Goal: Task Accomplishment & Management: Manage account settings

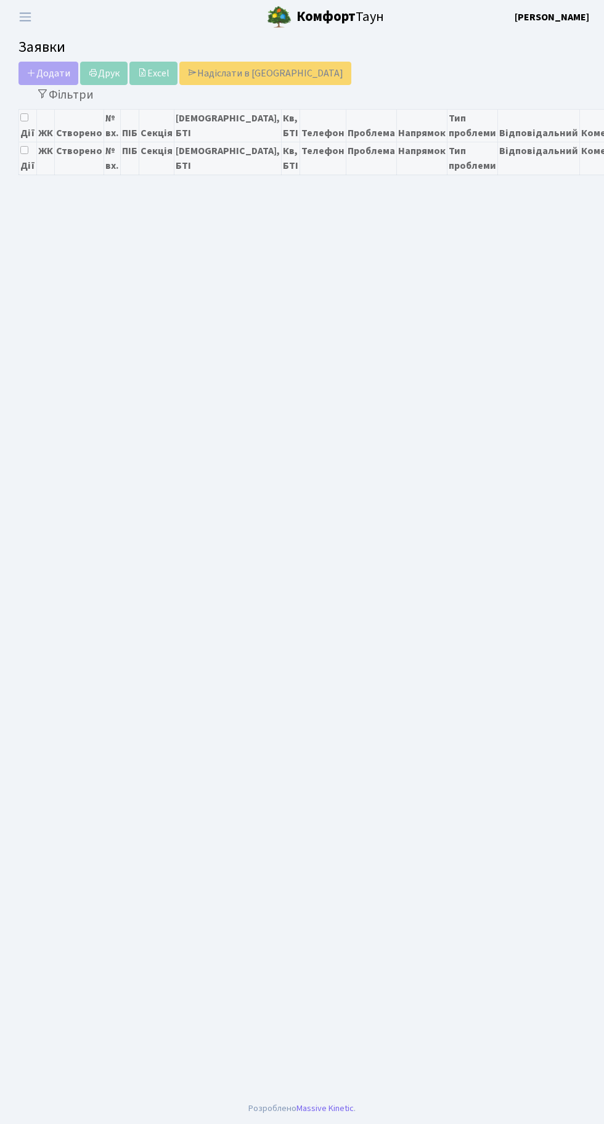
select select "25"
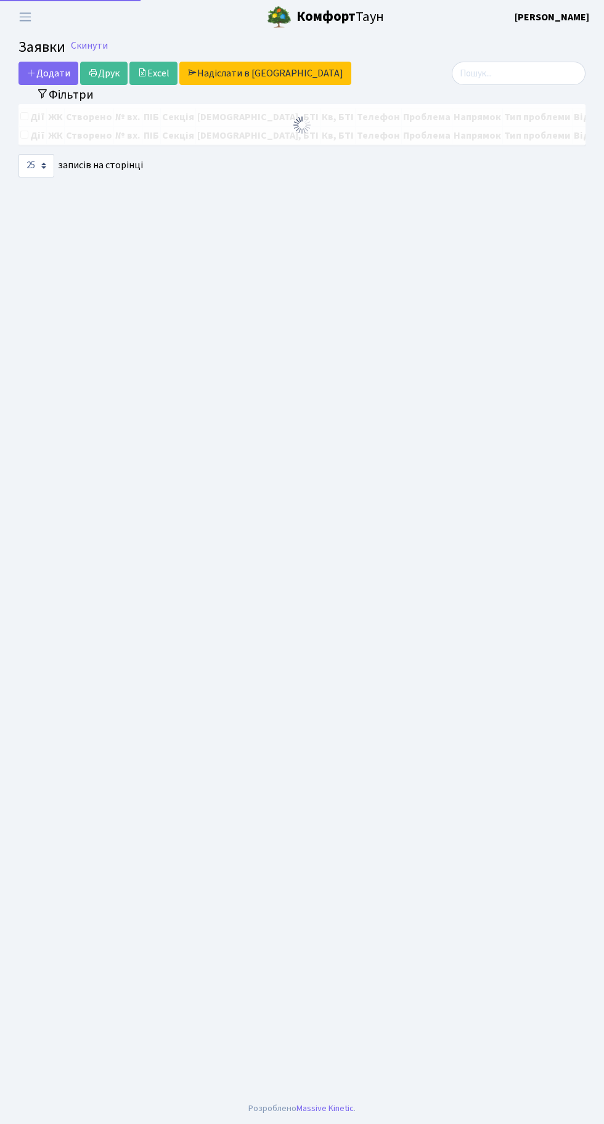
select select "25"
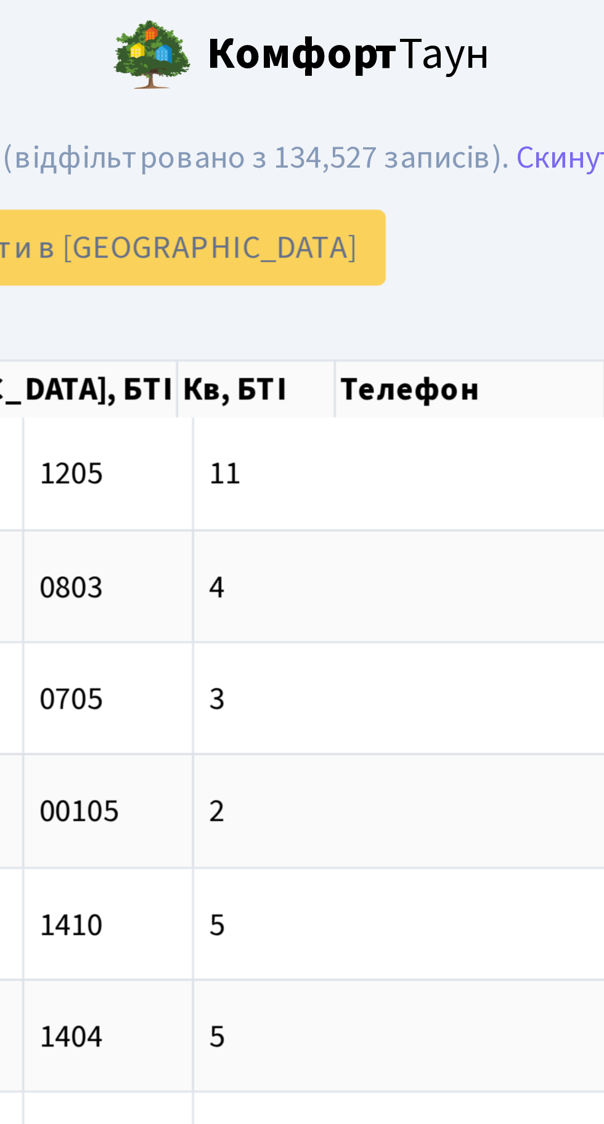
scroll to position [0, 237]
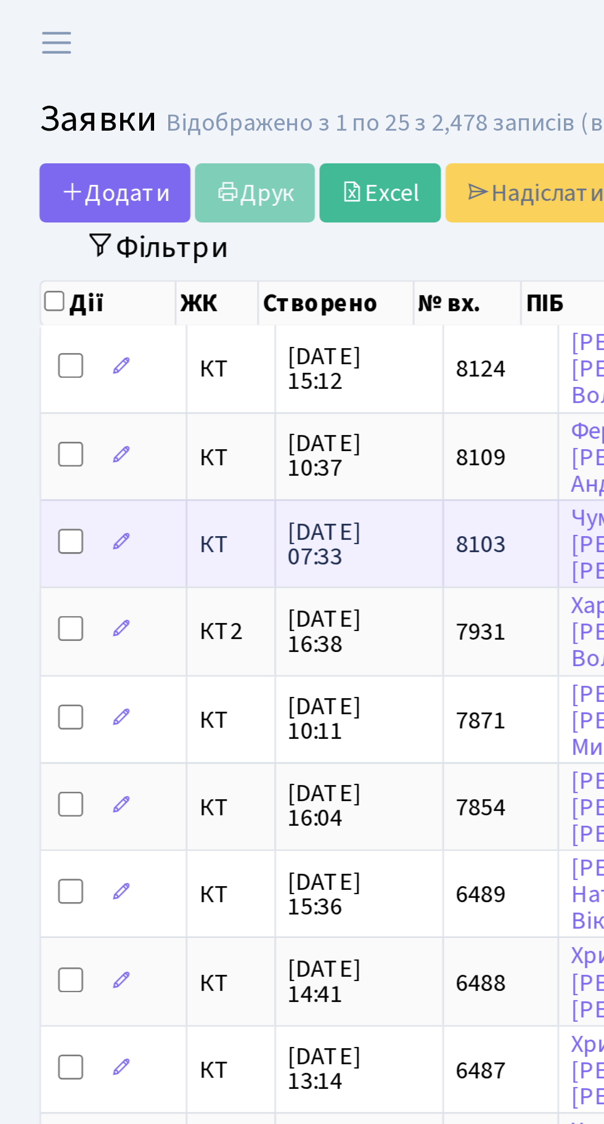
click at [31, 213] on input "checkbox" at bounding box center [31, 215] width 10 height 10
checkbox input "true"
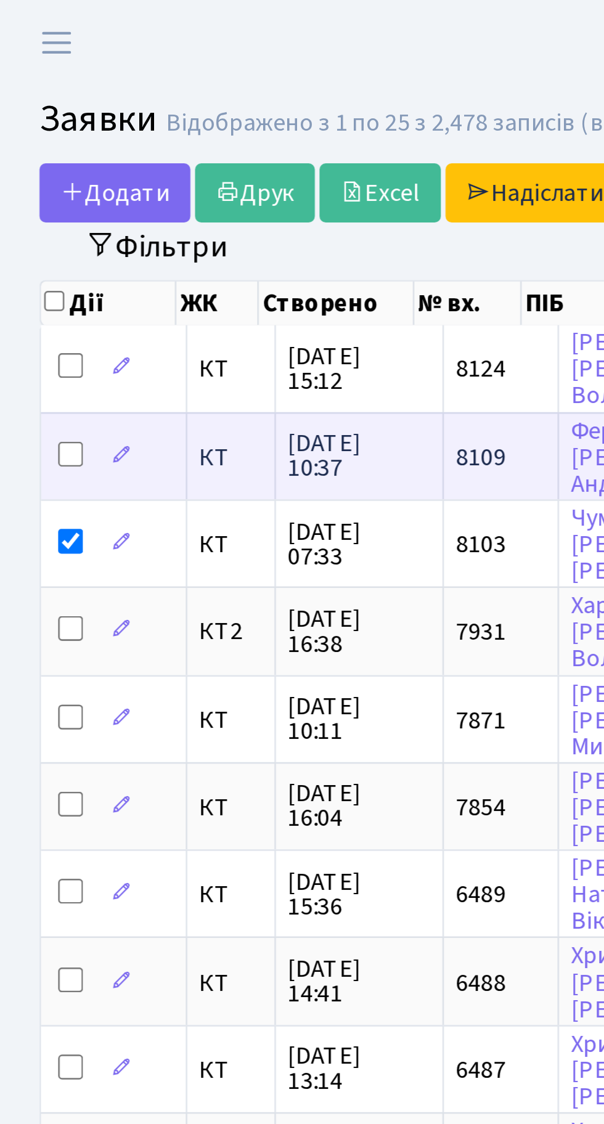
click at [30, 176] on input "checkbox" at bounding box center [31, 180] width 10 height 10
checkbox input "true"
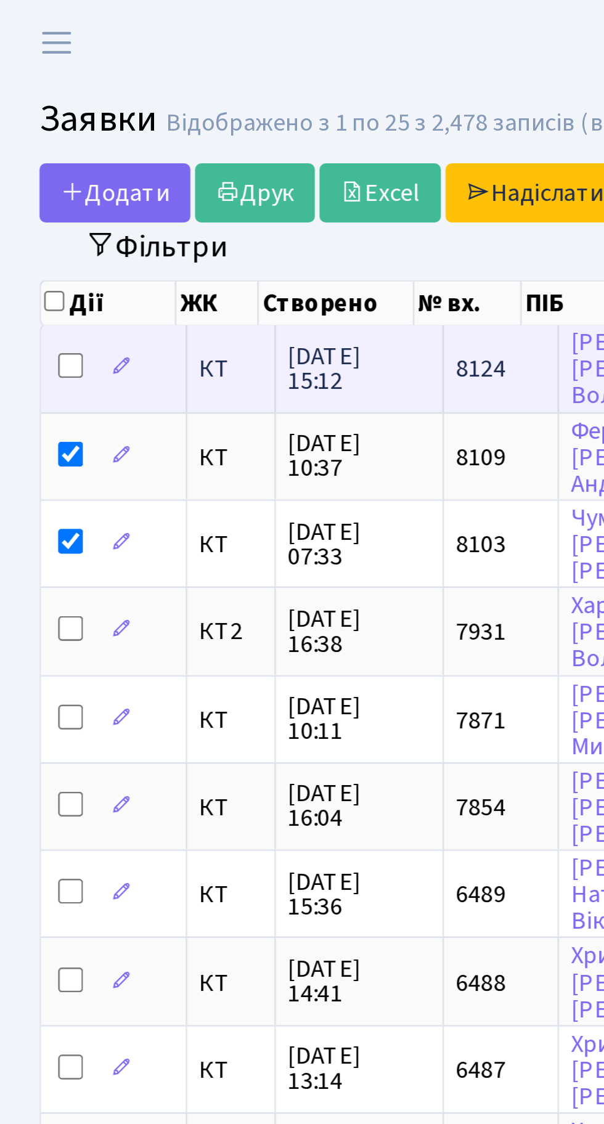
click at [31, 141] on input "checkbox" at bounding box center [31, 145] width 10 height 10
checkbox input "true"
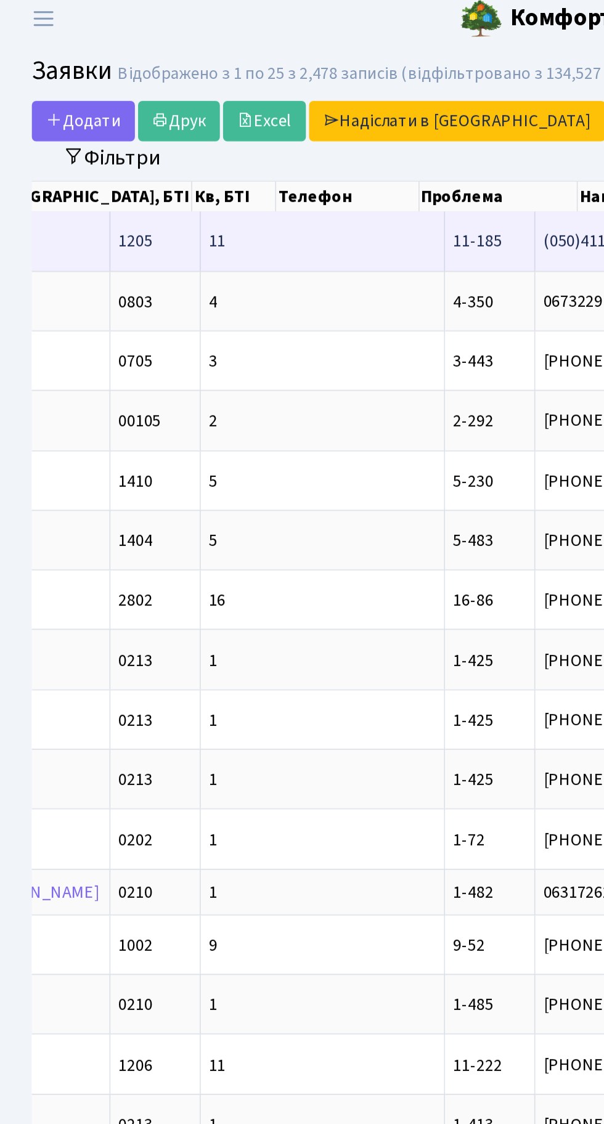
scroll to position [0, 394]
click at [409, 143] on span "холодна полотен[...]" at bounding box center [453, 146] width 88 height 14
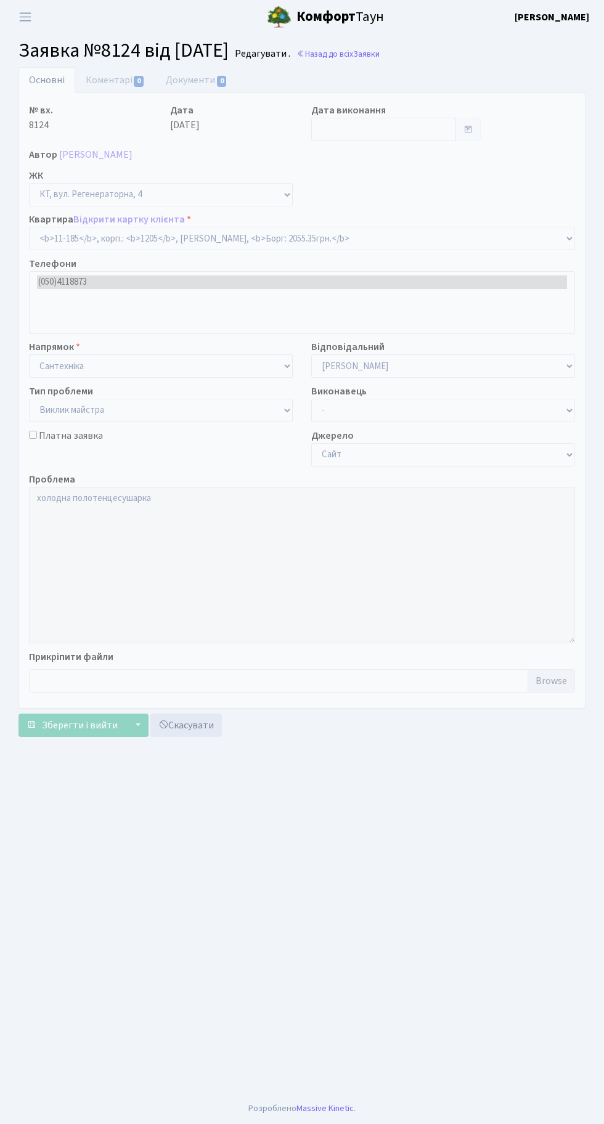
select select "6909"
select select "29"
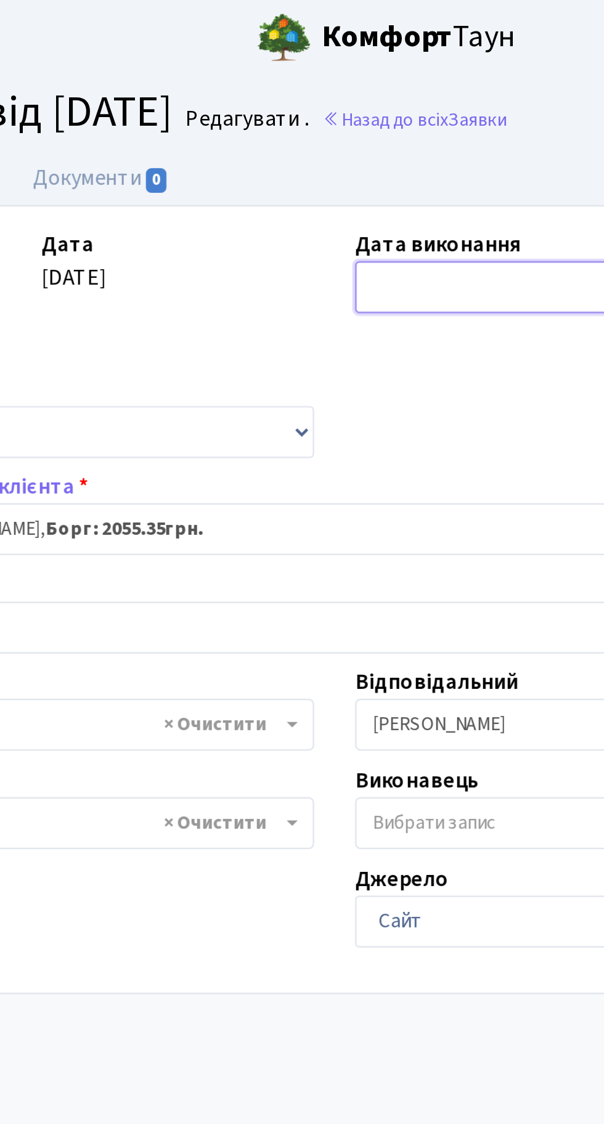
click at [341, 124] on input "text" at bounding box center [383, 129] width 144 height 23
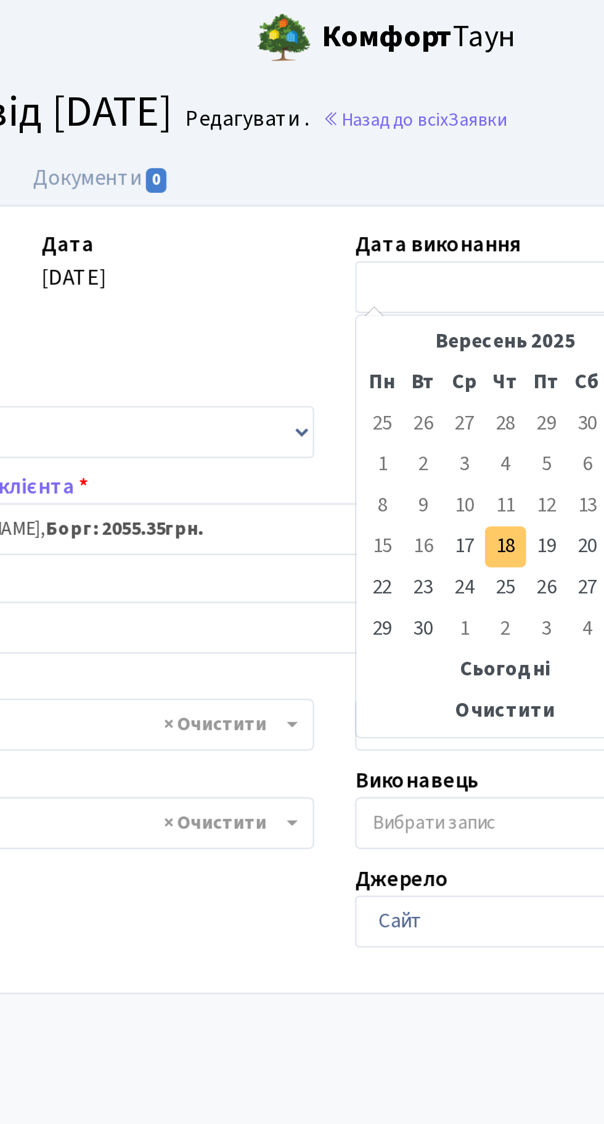
click at [381, 245] on td "18" at bounding box center [379, 246] width 18 height 18
type input "[DATE]"
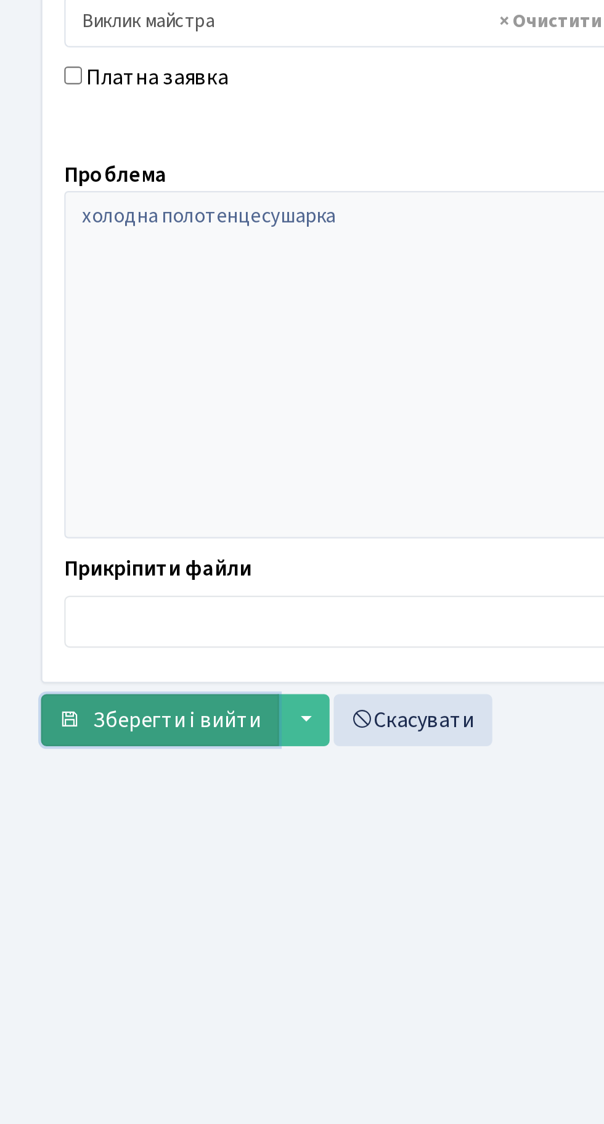
click at [88, 675] on button "Зберегти і вийти" at bounding box center [71, 685] width 107 height 23
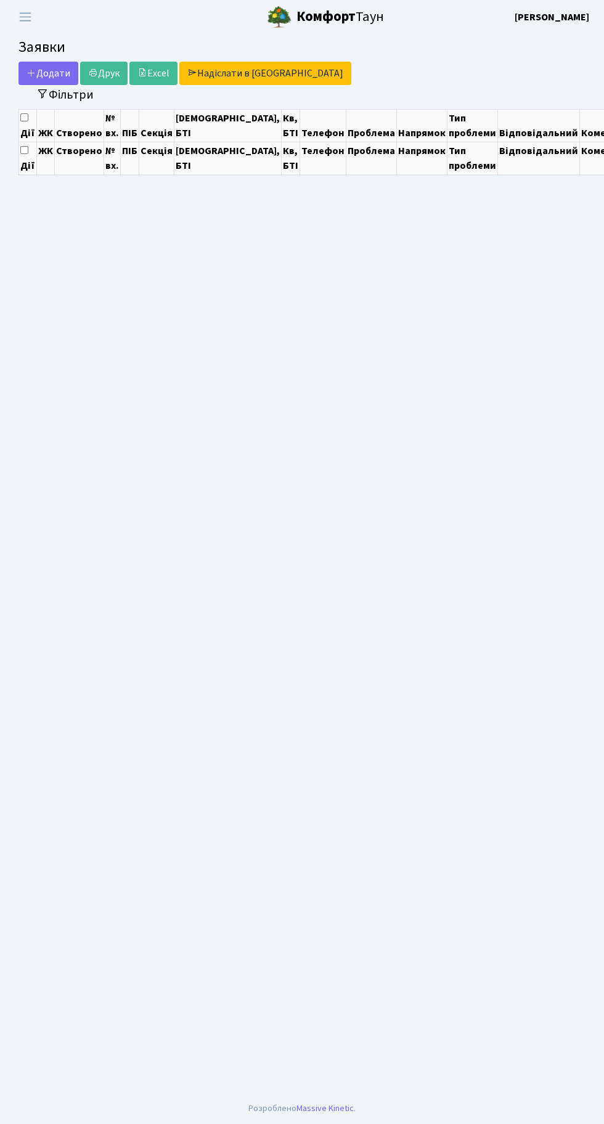
select select "25"
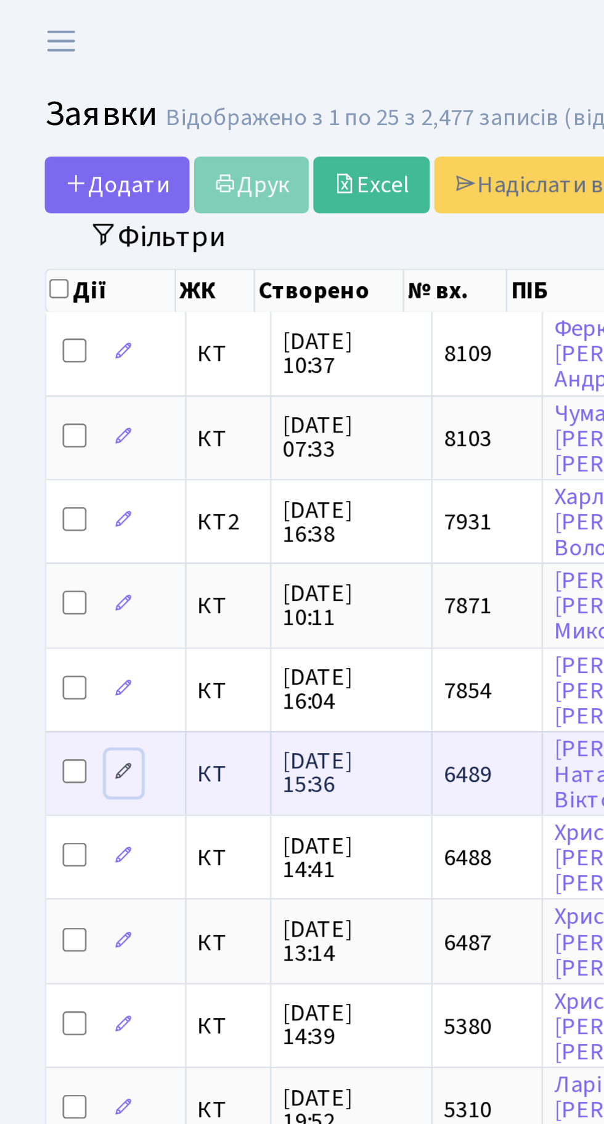
click at [55, 316] on icon at bounding box center [51, 318] width 9 height 9
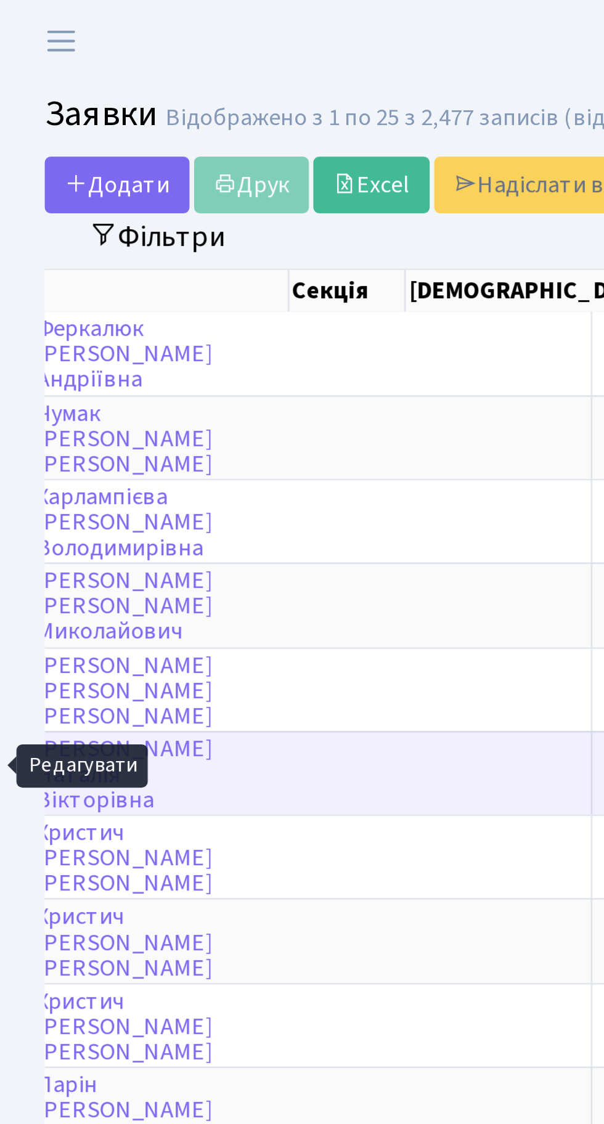
scroll to position [0, 240]
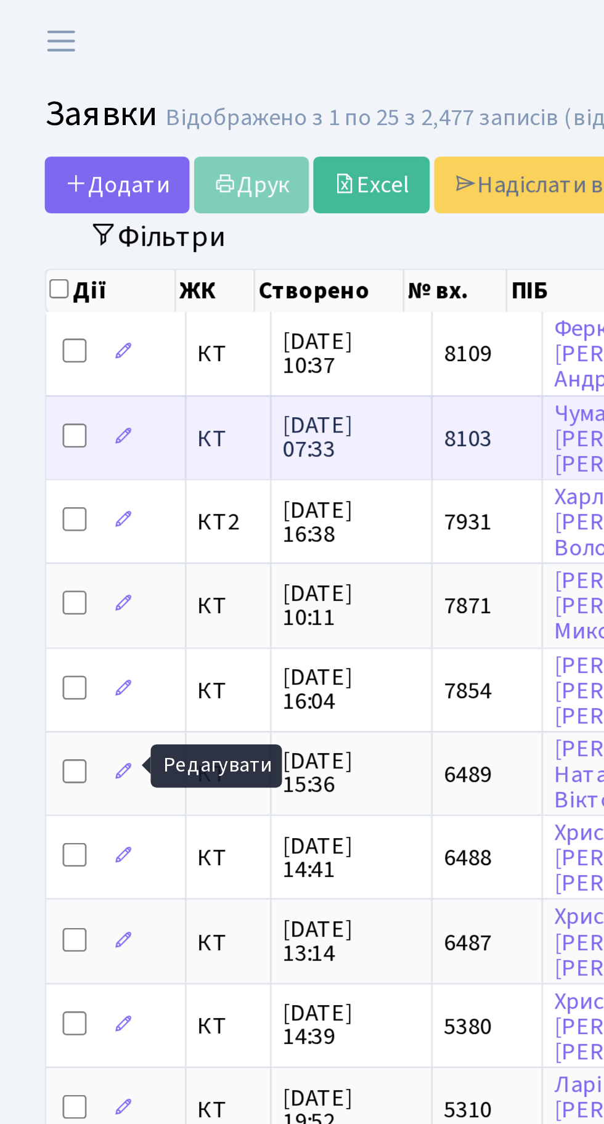
click at [29, 175] on input "checkbox" at bounding box center [31, 180] width 10 height 10
checkbox input "true"
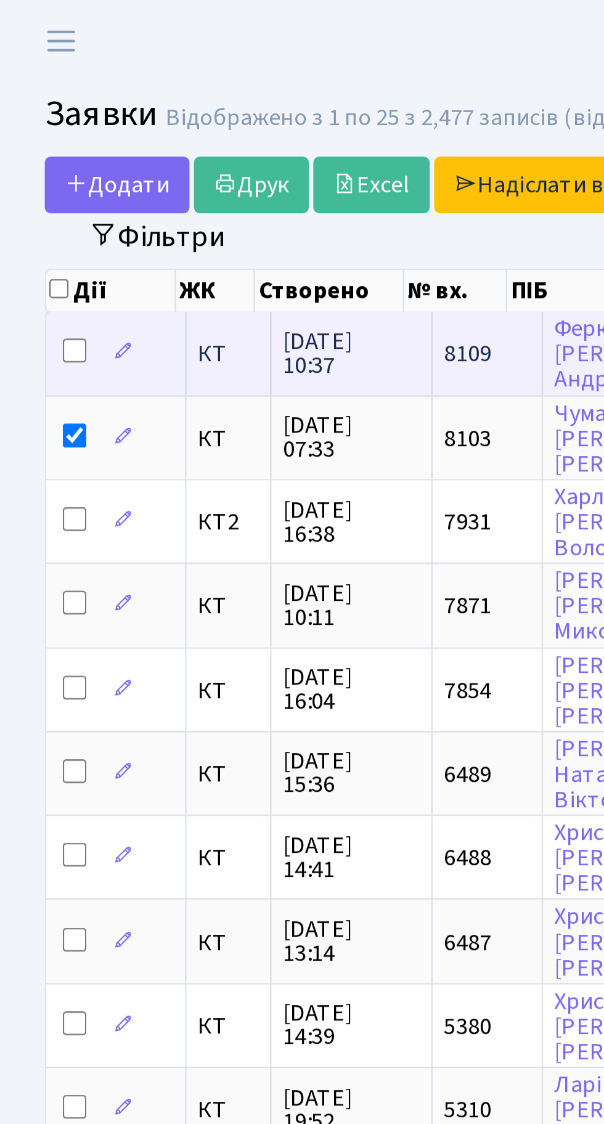
click at [35, 144] on input "checkbox" at bounding box center [31, 145] width 10 height 10
checkbox input "true"
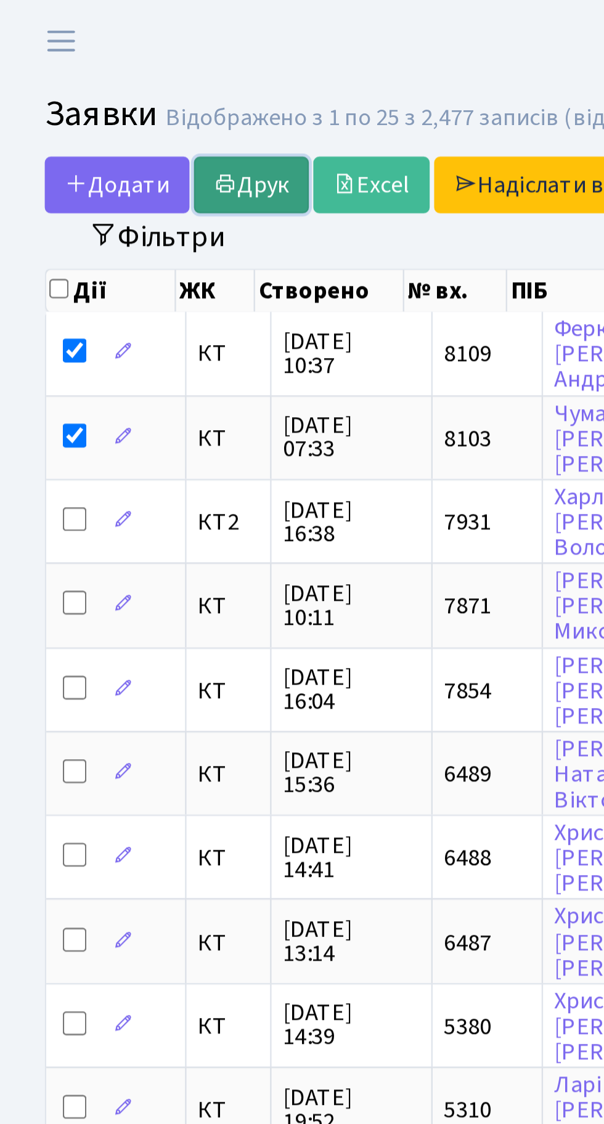
click at [105, 75] on link "Друк" at bounding box center [103, 76] width 47 height 23
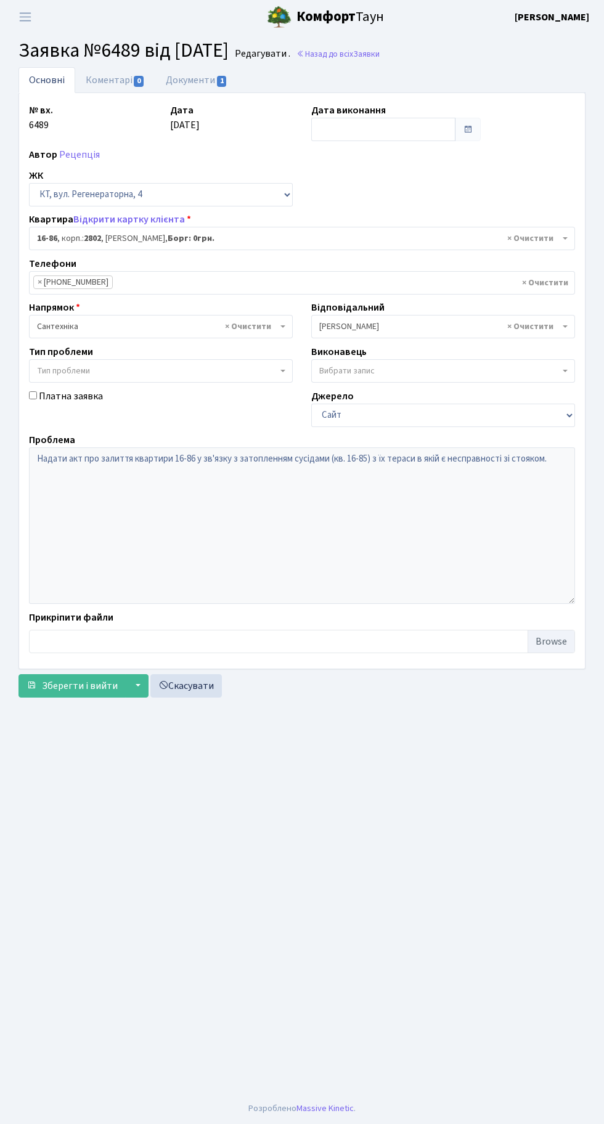
select select "8647"
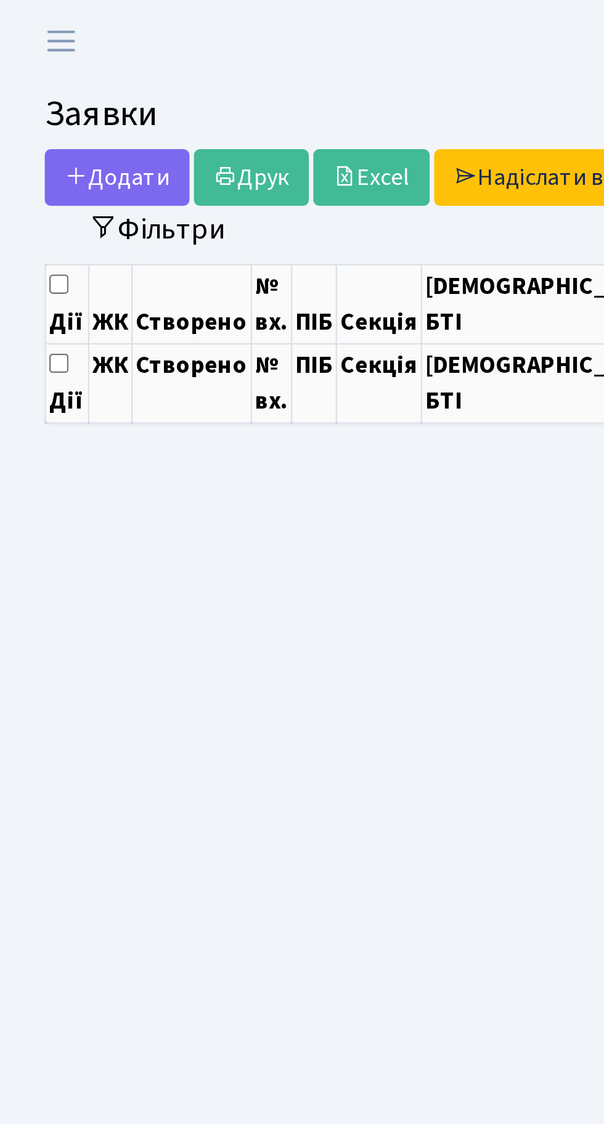
select select "25"
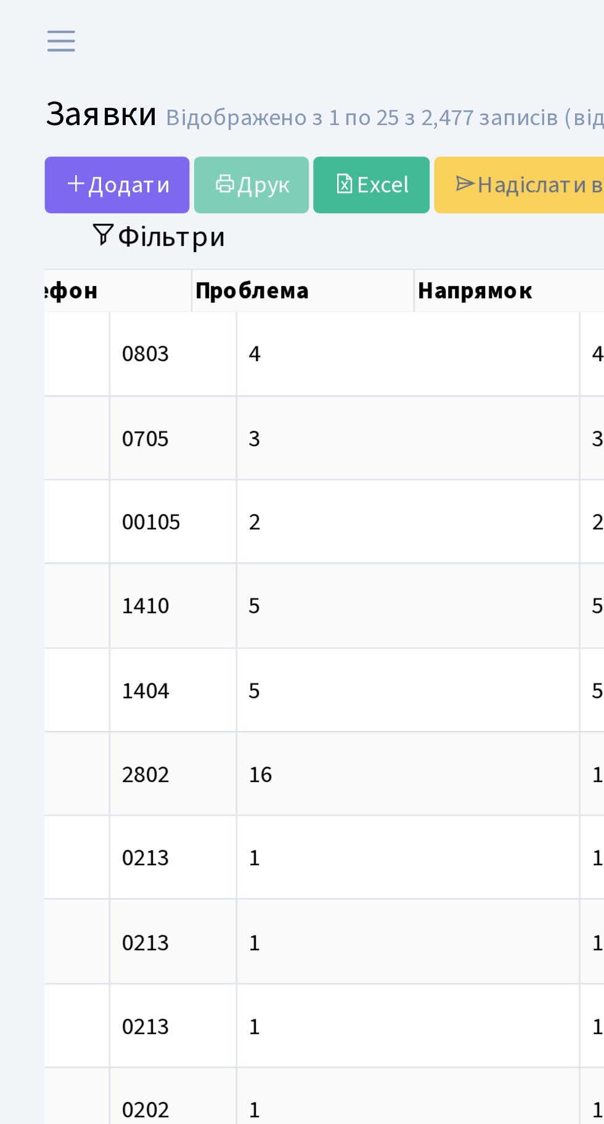
scroll to position [0, 413]
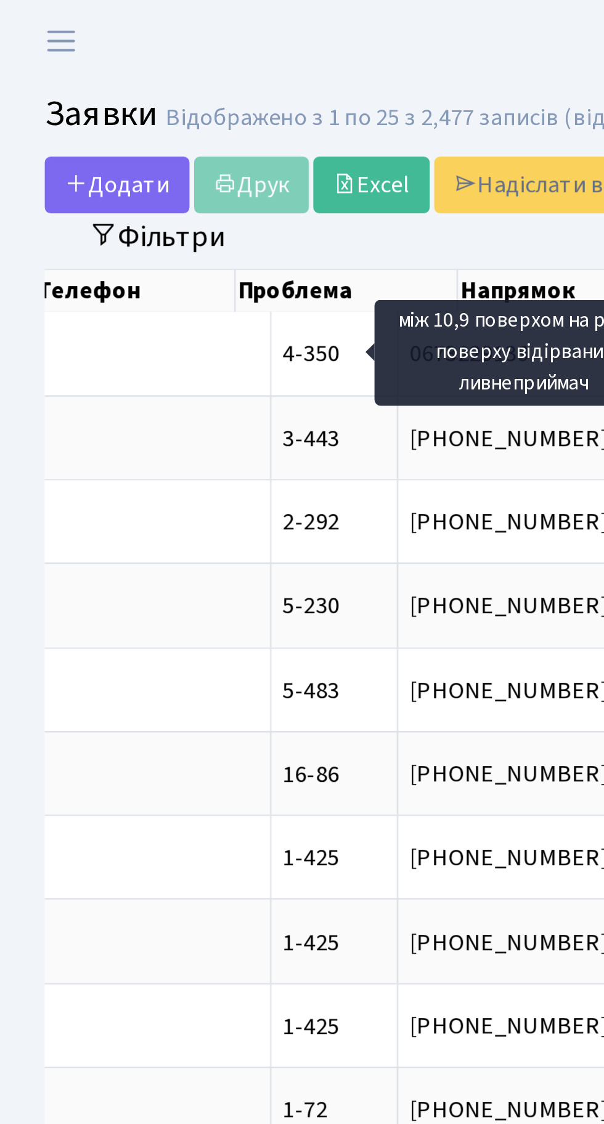
click at [180, 24] on header "Комфорт Таун Тихонов М. І. Мій обліковий запис Вийти" at bounding box center [302, 17] width 604 height 34
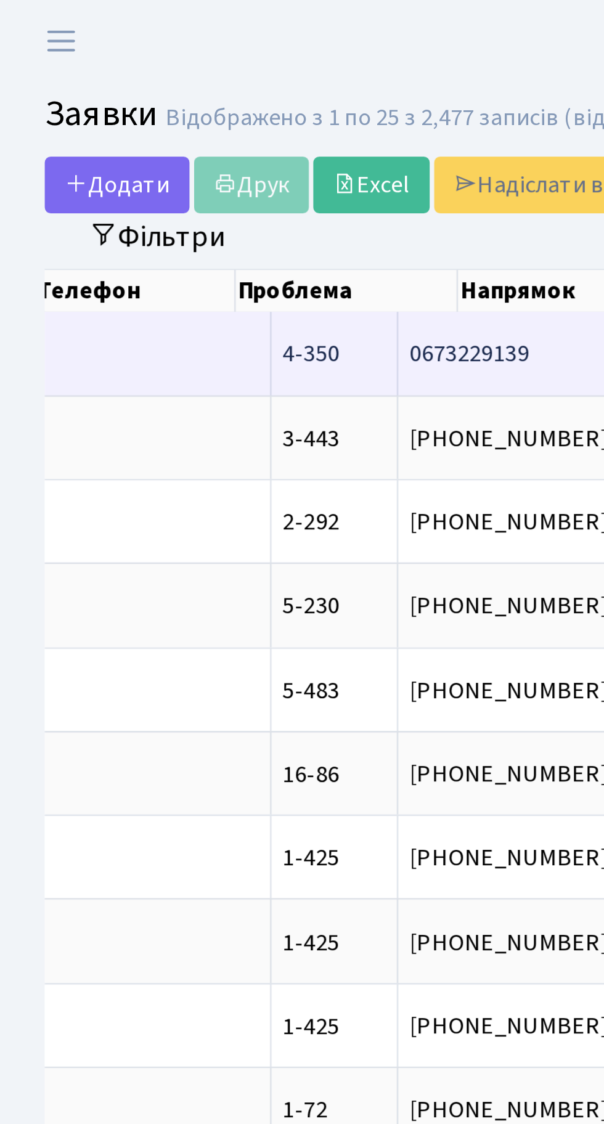
click at [263, 142] on span "між 10,9 поверх[...]" at bounding box center [303, 146] width 80 height 14
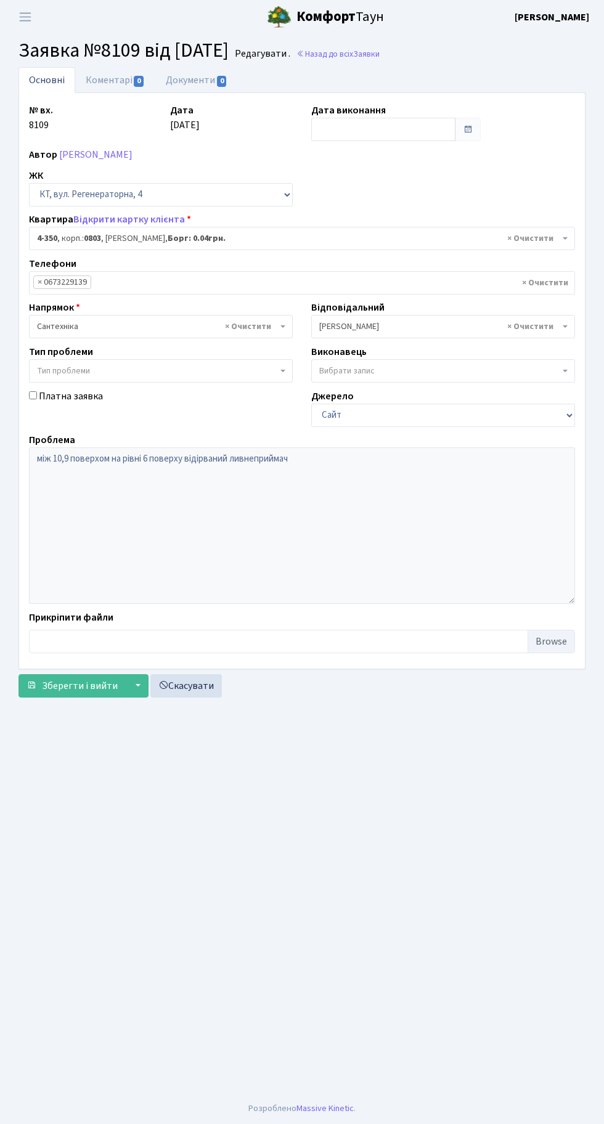
select select "1809"
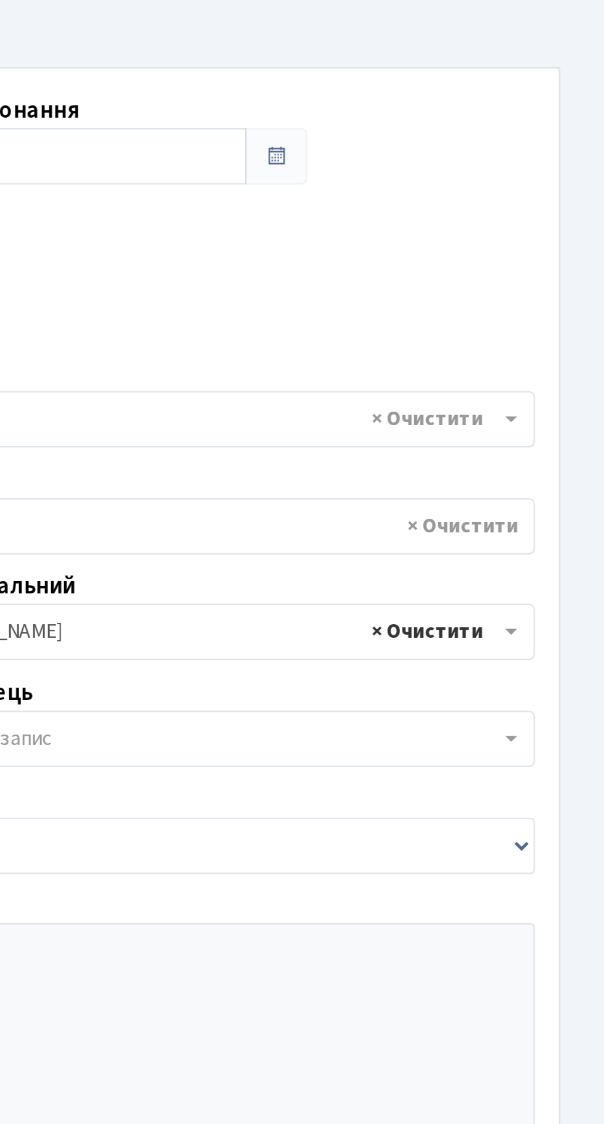
select select
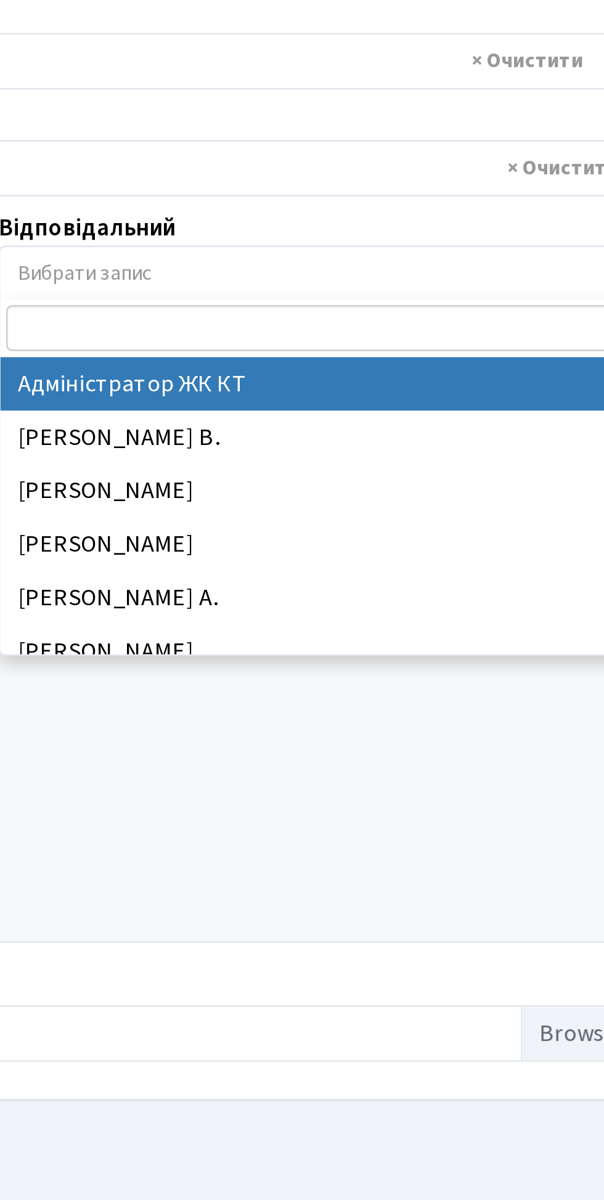
click at [468, 327] on span "Вибрати запис" at bounding box center [439, 326] width 240 height 12
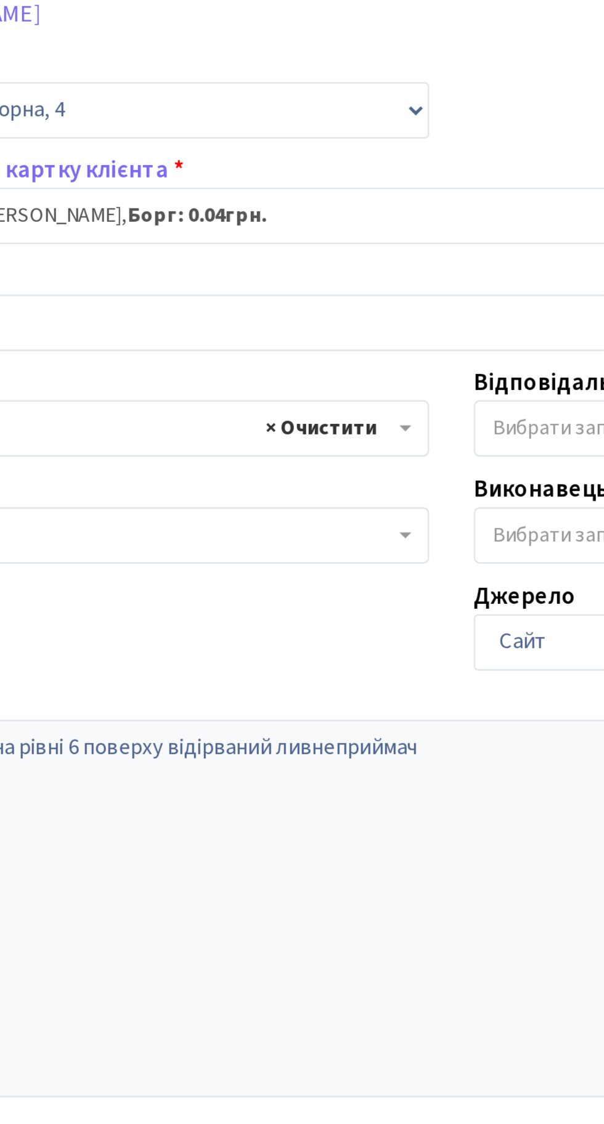
select select
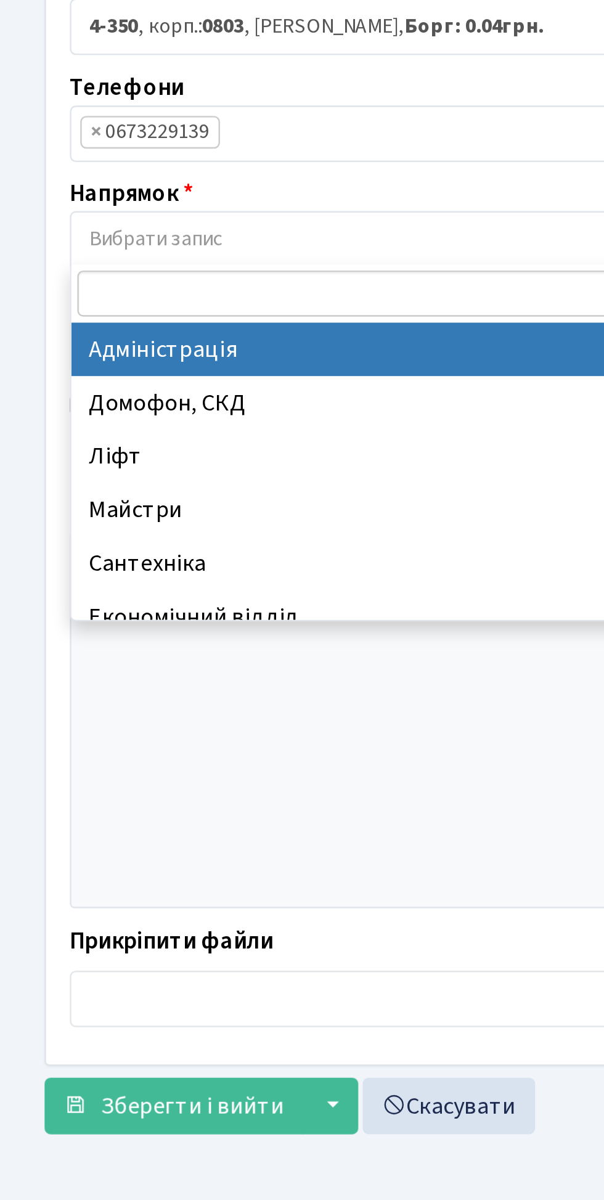
click at [172, 324] on span "Вибрати запис" at bounding box center [157, 326] width 240 height 12
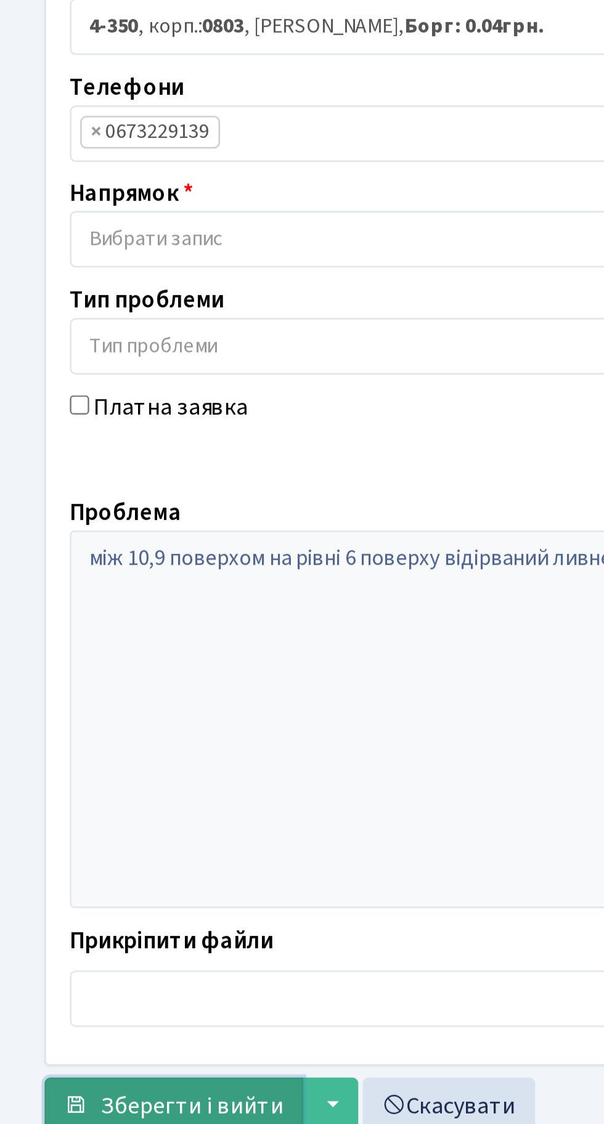
click at [86, 689] on span "Зберегти і вийти" at bounding box center [80, 686] width 76 height 14
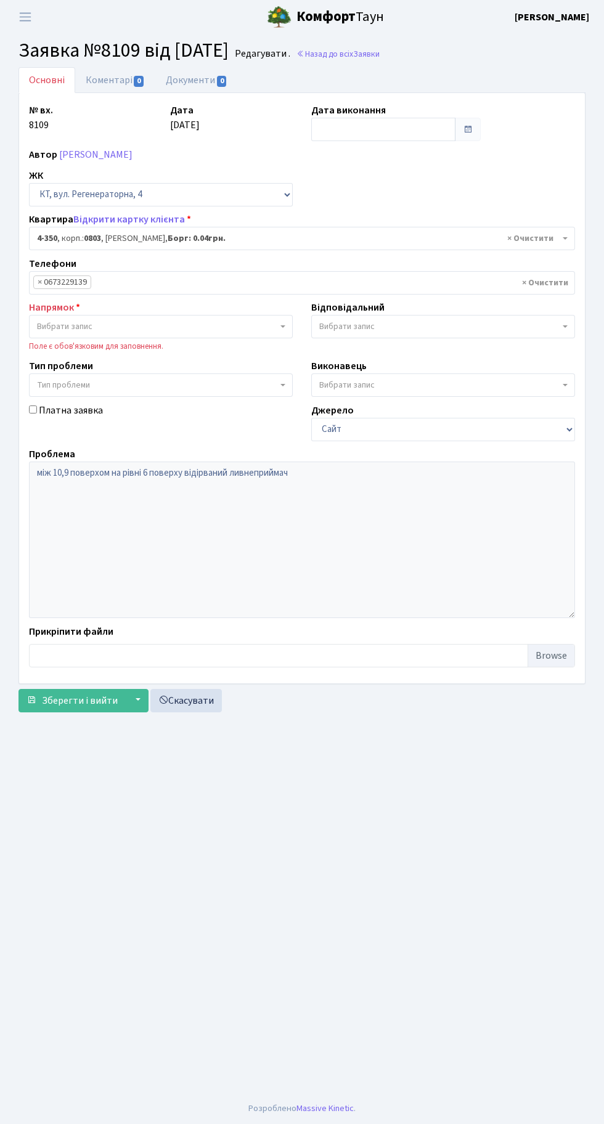
select select "1809"
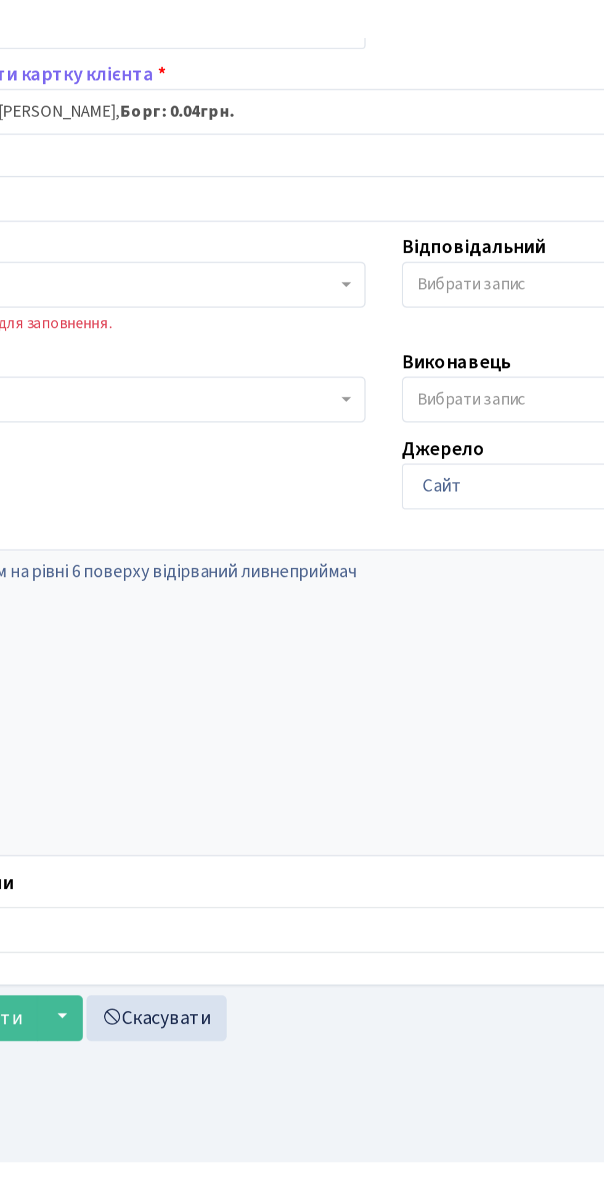
scroll to position [1, 0]
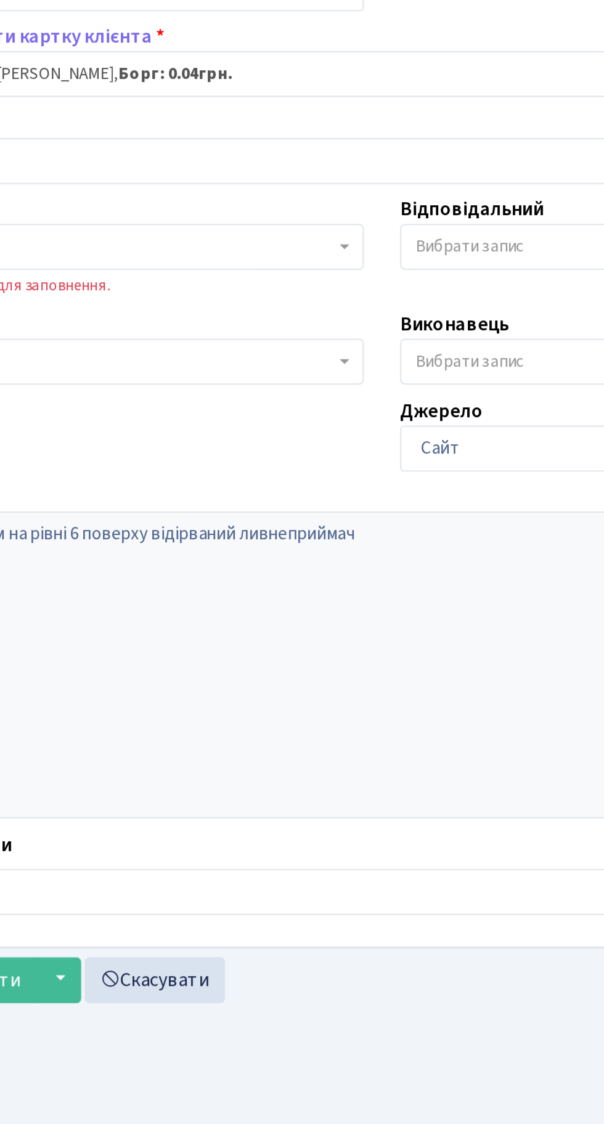
click at [285, 322] on span at bounding box center [284, 326] width 2 height 23
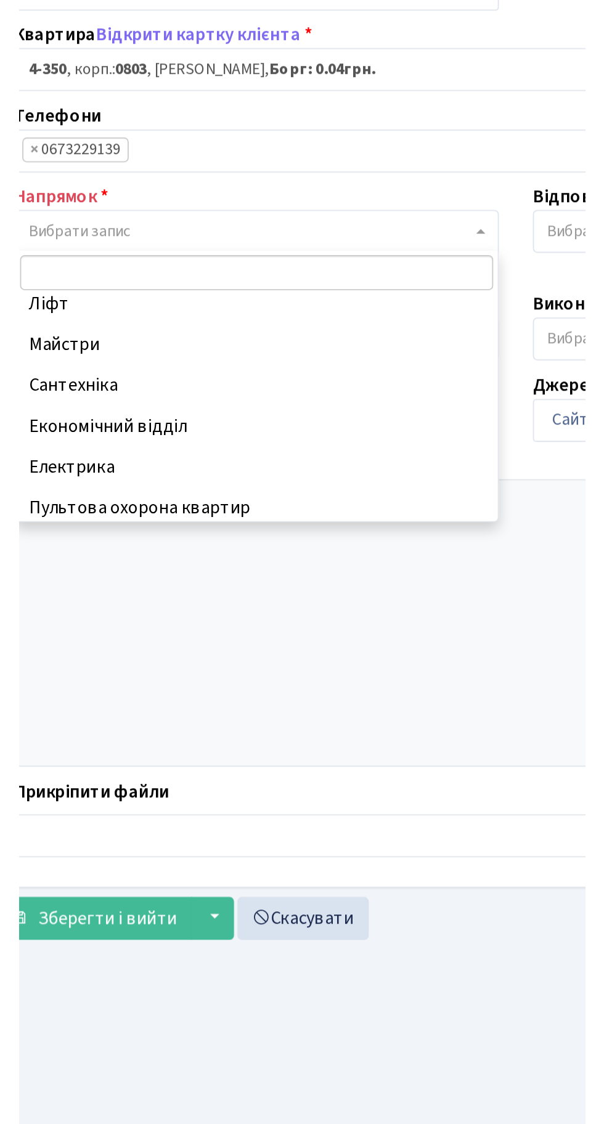
scroll to position [51, 0]
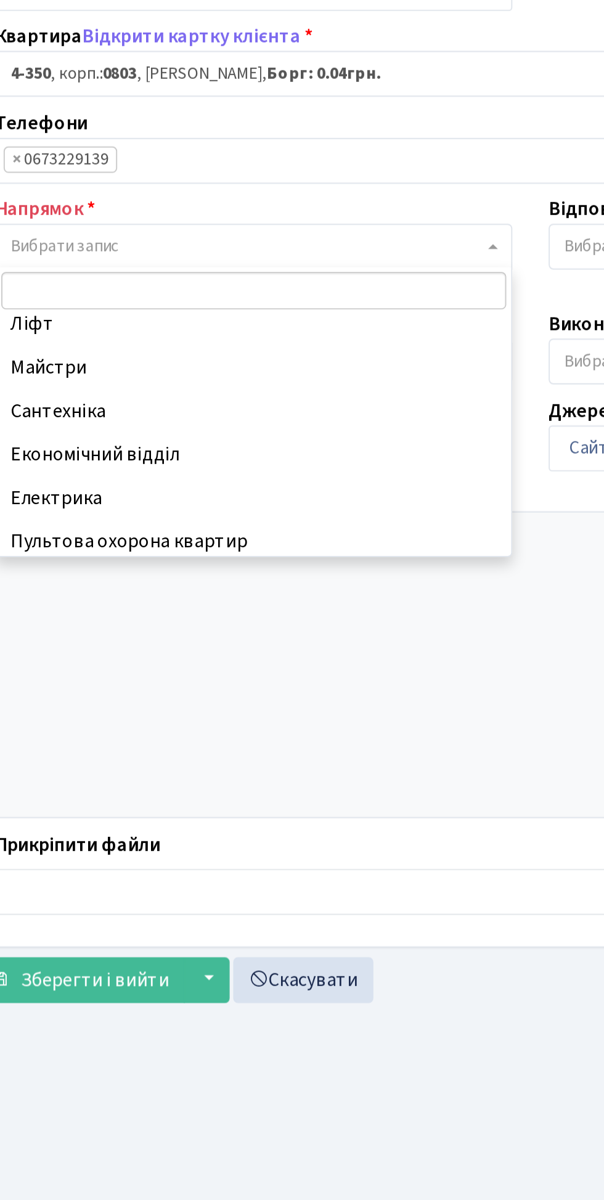
select select "1"
select select
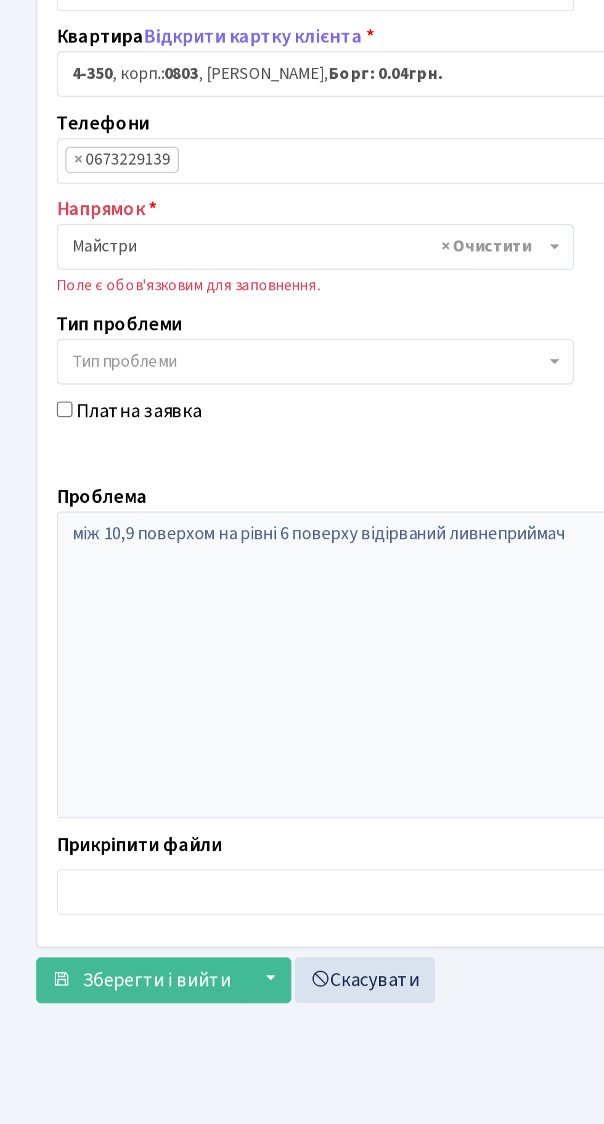
click at [176, 326] on span "× Майстри" at bounding box center [157, 326] width 240 height 12
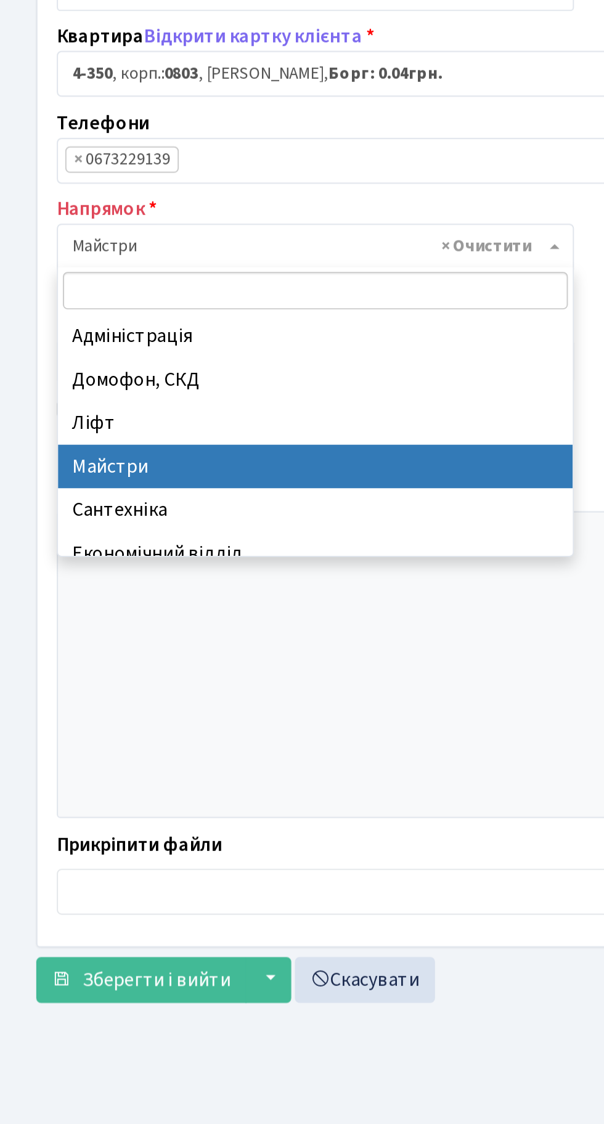
click at [238, 744] on main "Admin Заявки Редагувати Заявка №8109 від [DATE] [GEOGRAPHIC_DATA] . Назад до вс…" at bounding box center [302, 563] width 604 height 1059
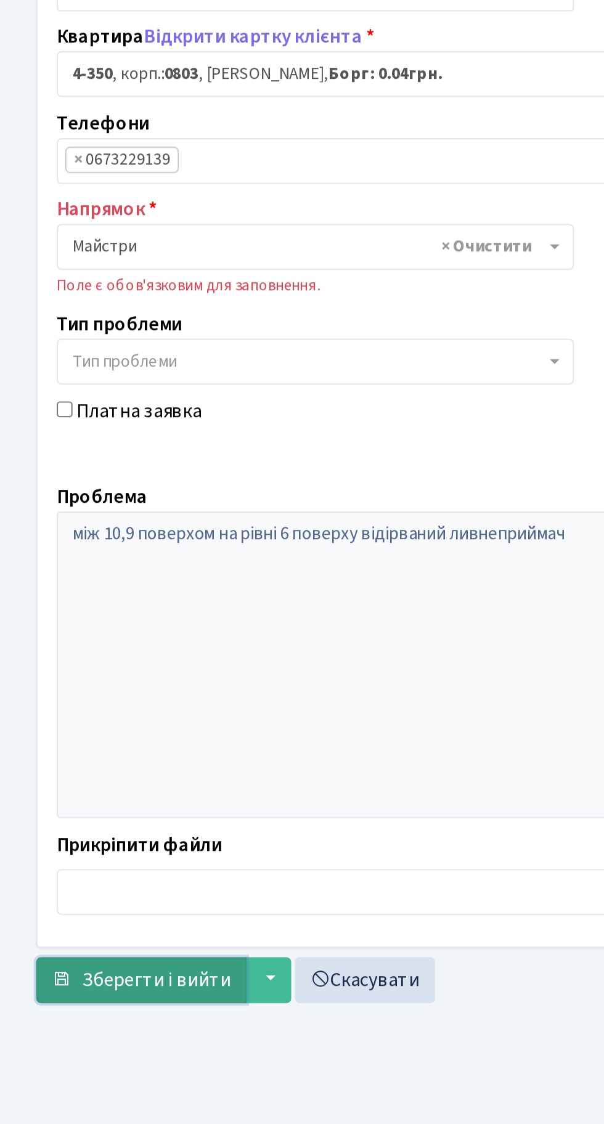
click at [78, 691] on button "Зберегти і вийти" at bounding box center [71, 700] width 107 height 23
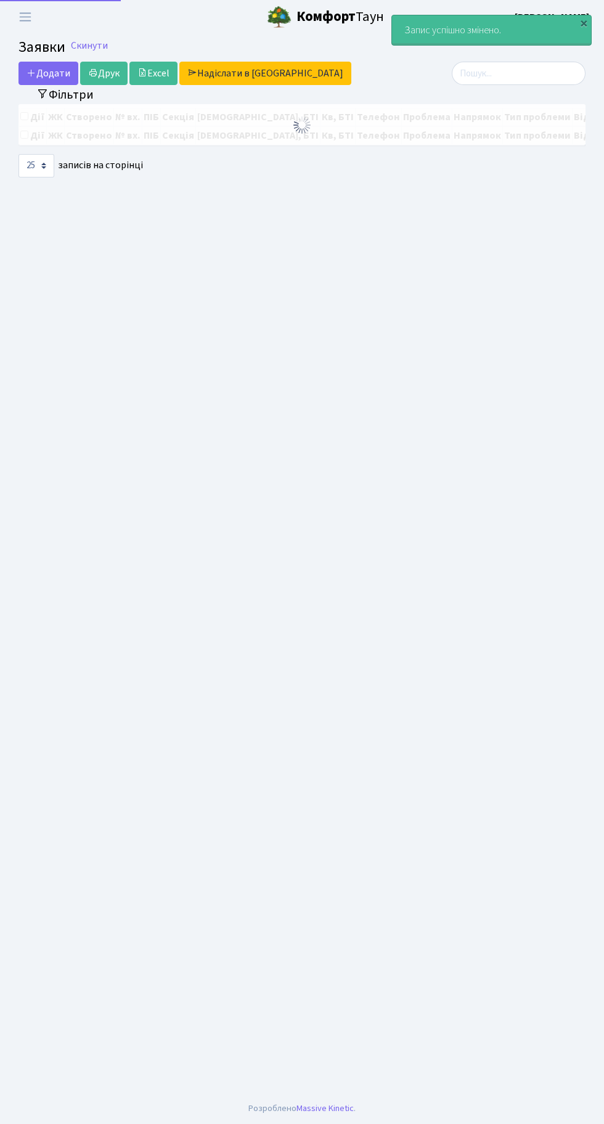
select select "25"
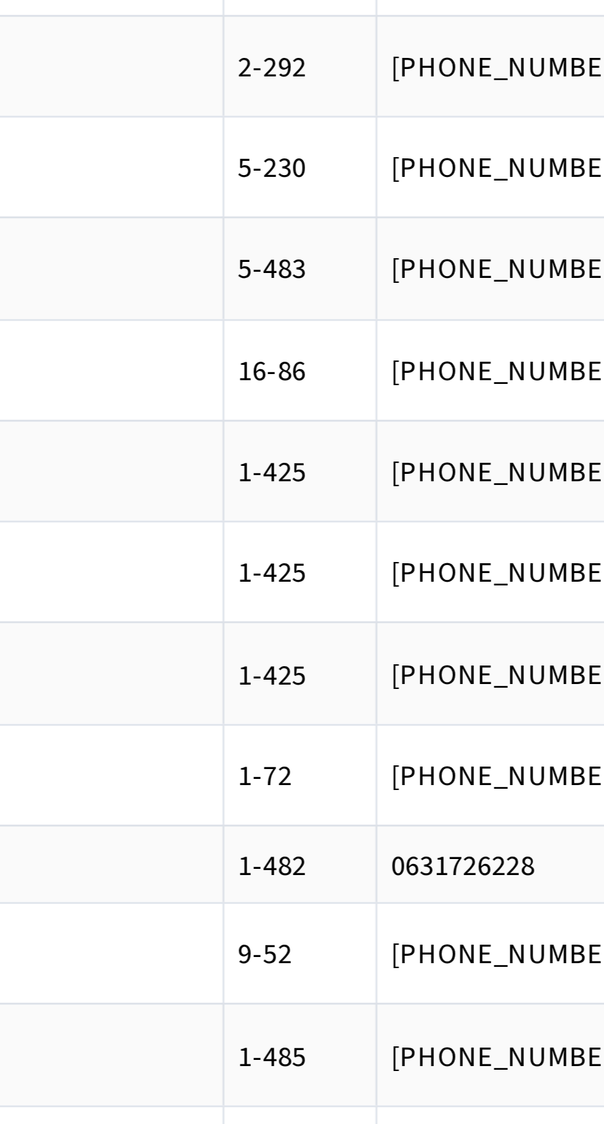
scroll to position [0, 408]
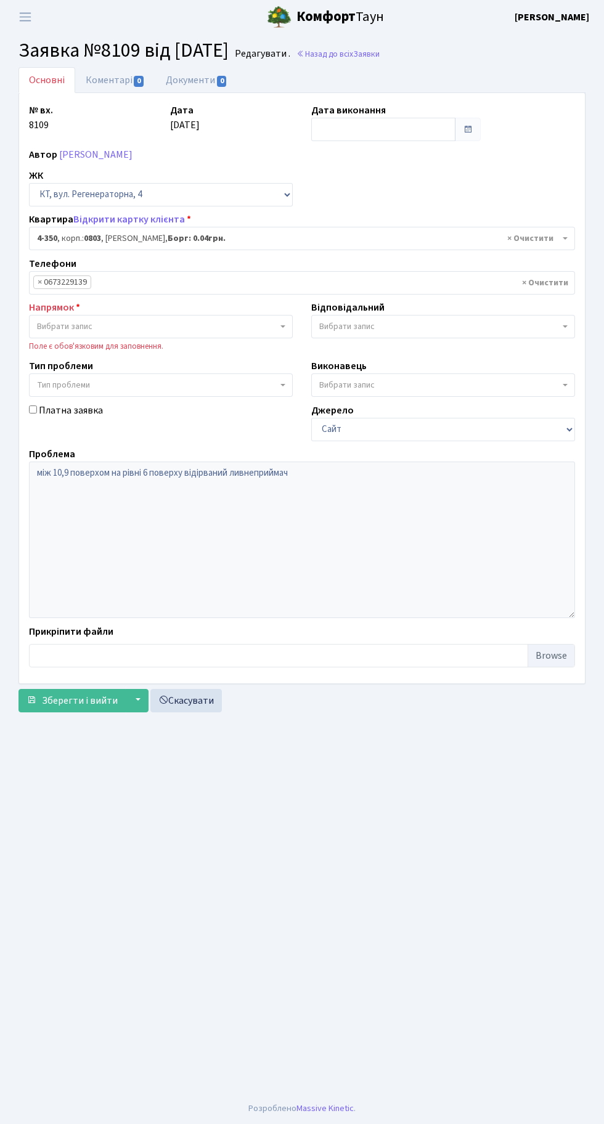
select select "1809"
select select "1"
select select "1809"
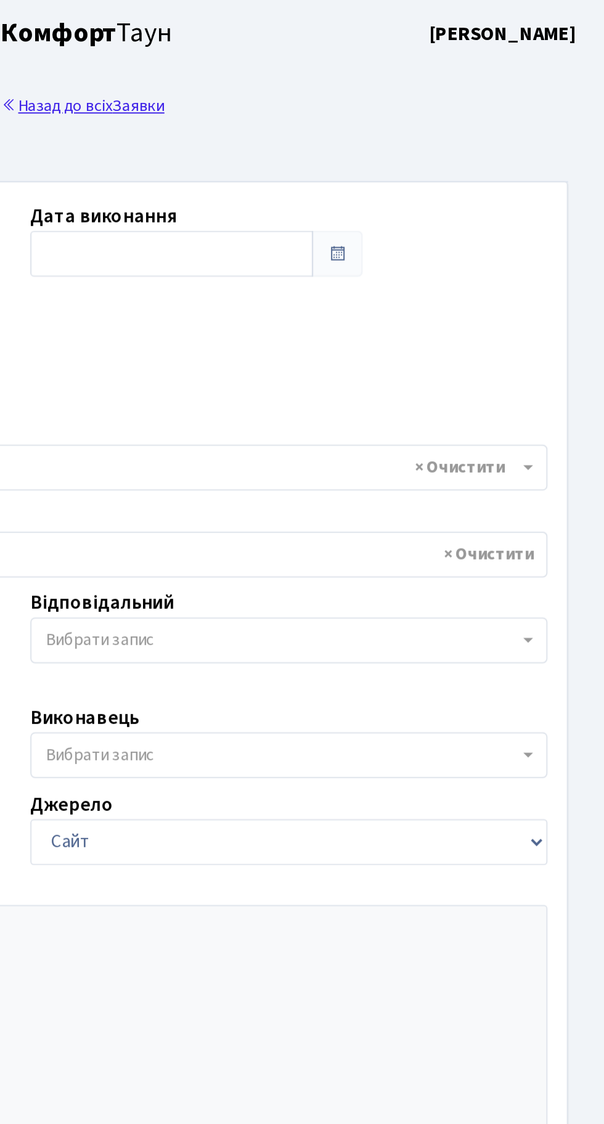
click at [376, 53] on link "Назад до всіх Заявки" at bounding box center [337, 54] width 83 height 12
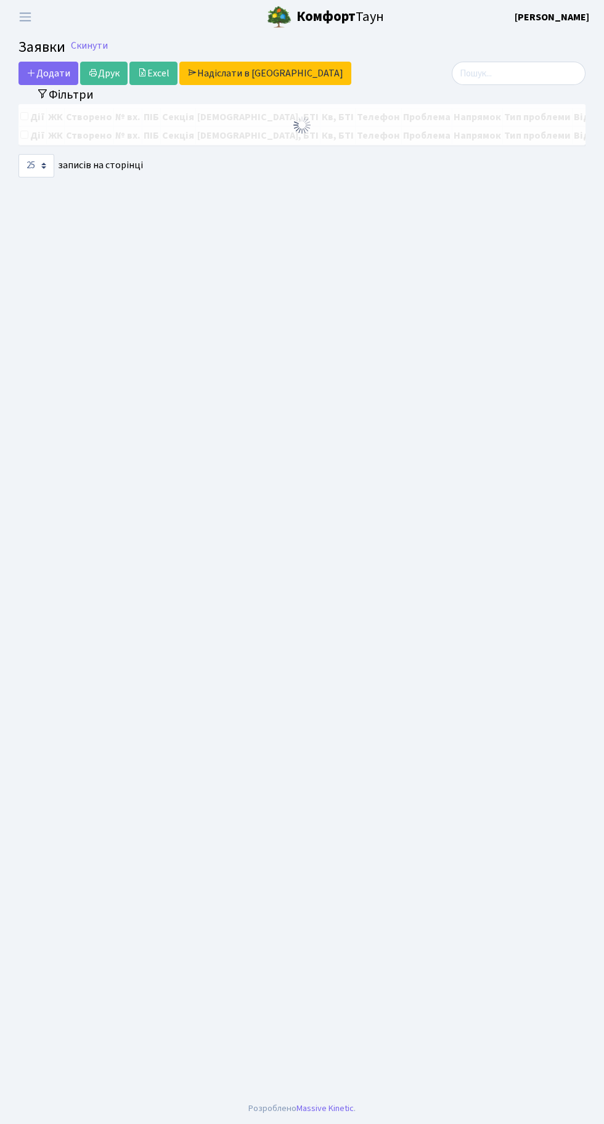
select select "25"
